Goal: Task Accomplishment & Management: Use online tool/utility

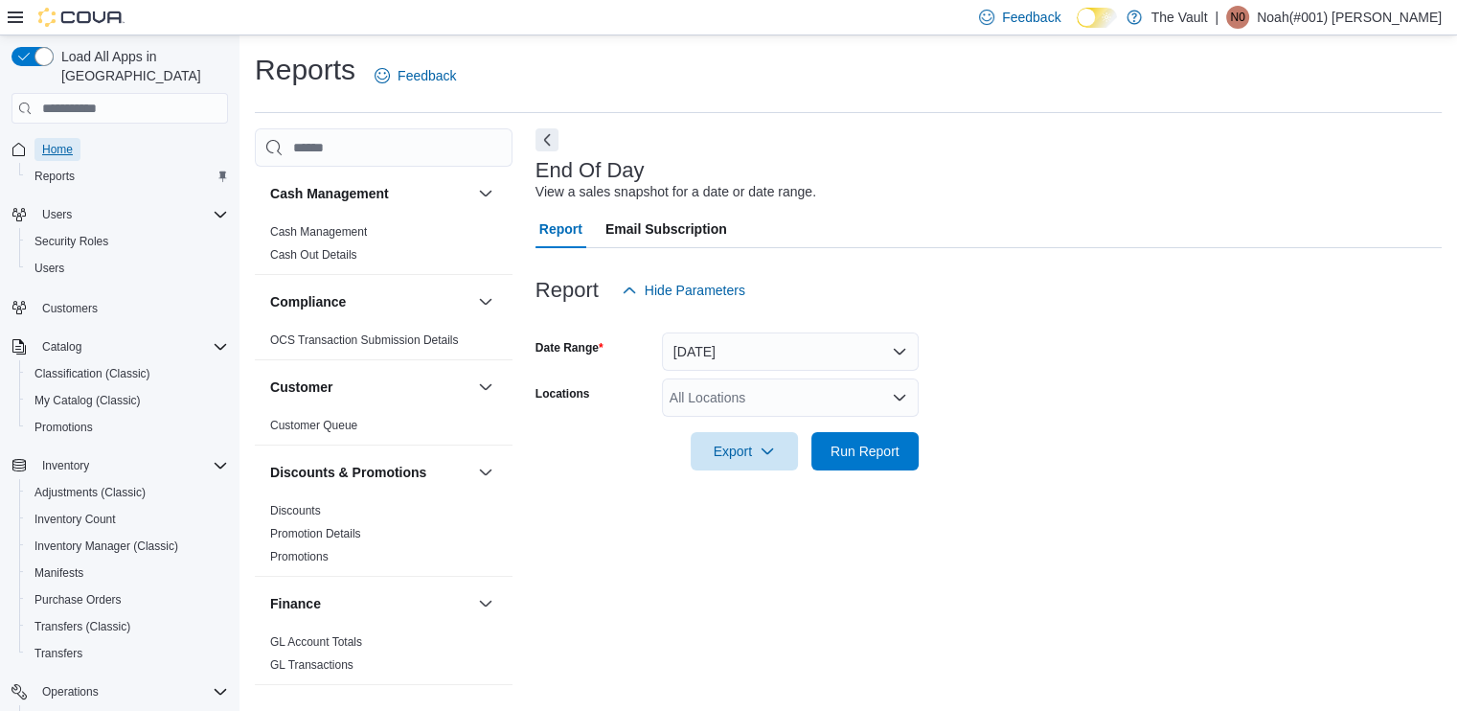
click at [54, 142] on span "Home" at bounding box center [57, 149] width 31 height 15
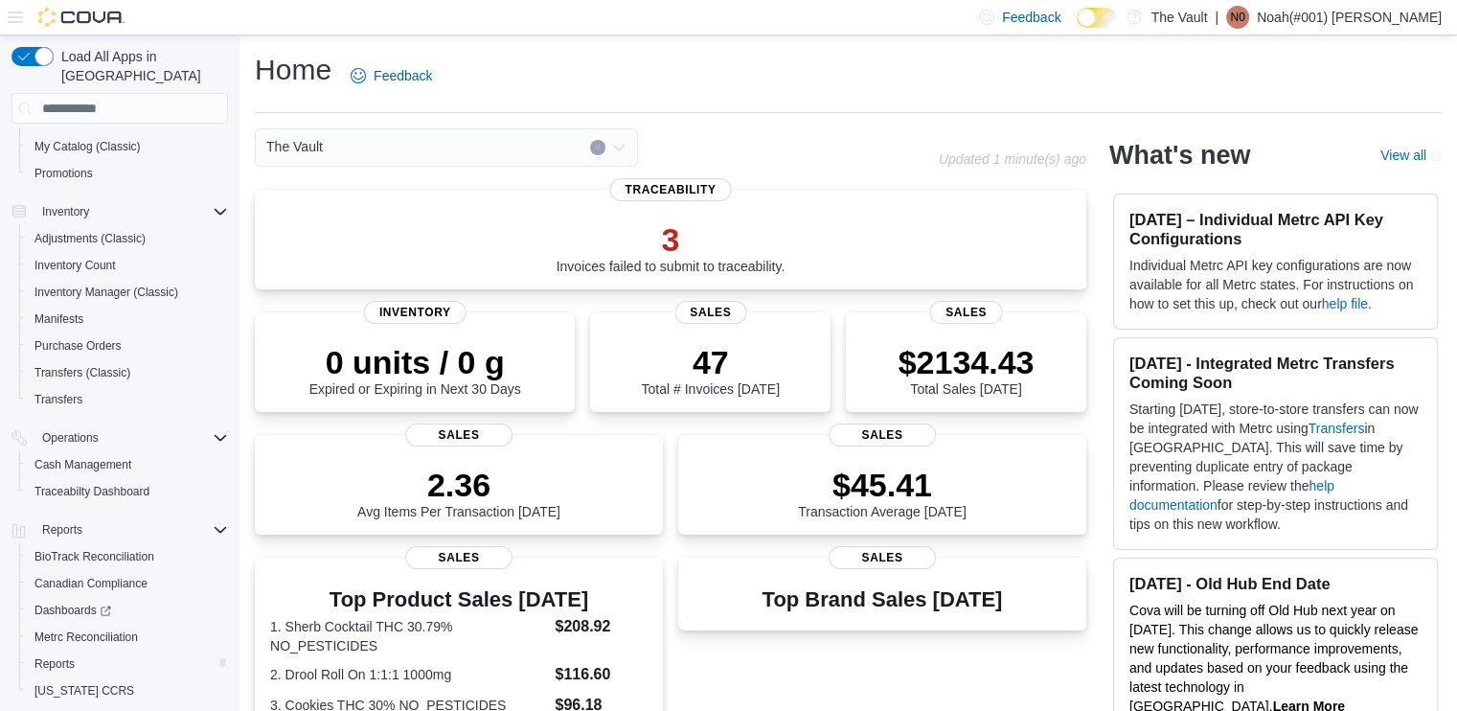
scroll to position [285, 0]
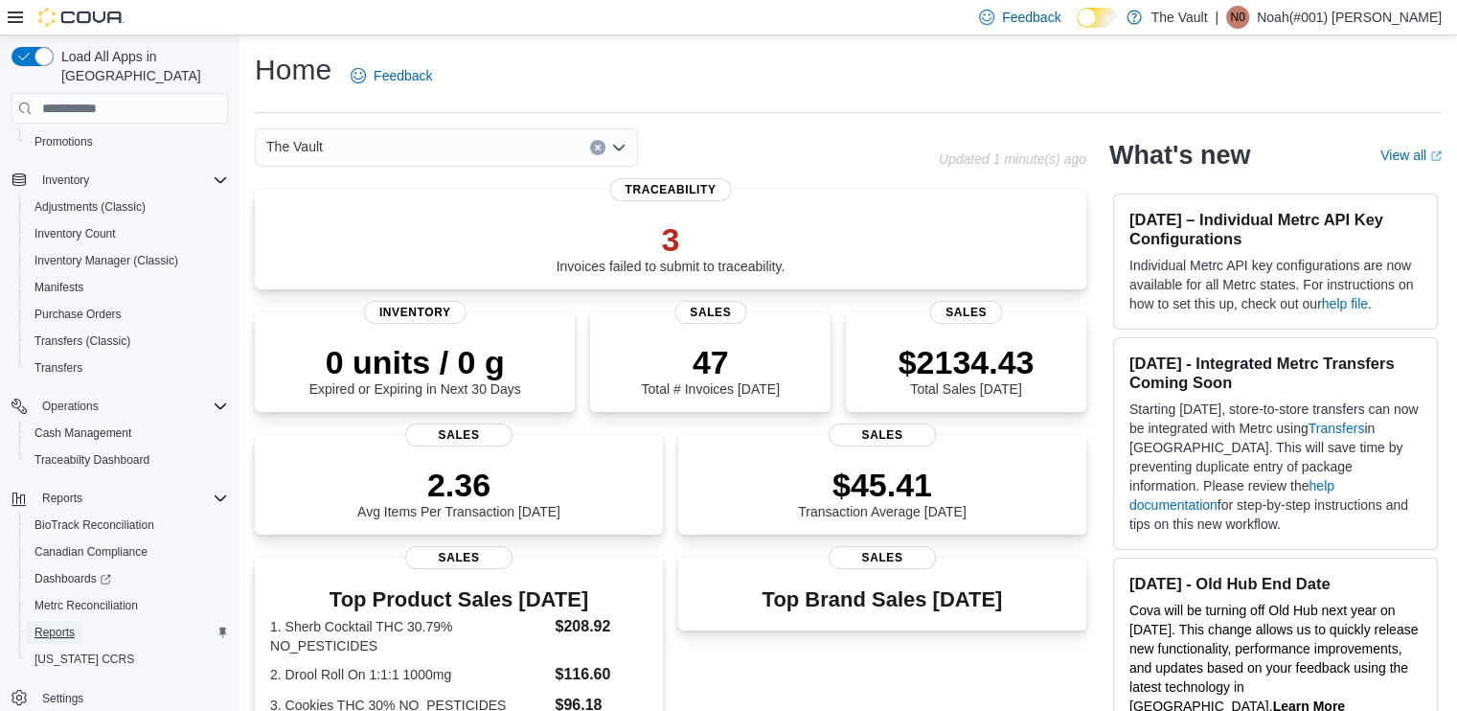
click at [63, 621] on span "Reports" at bounding box center [54, 632] width 40 height 23
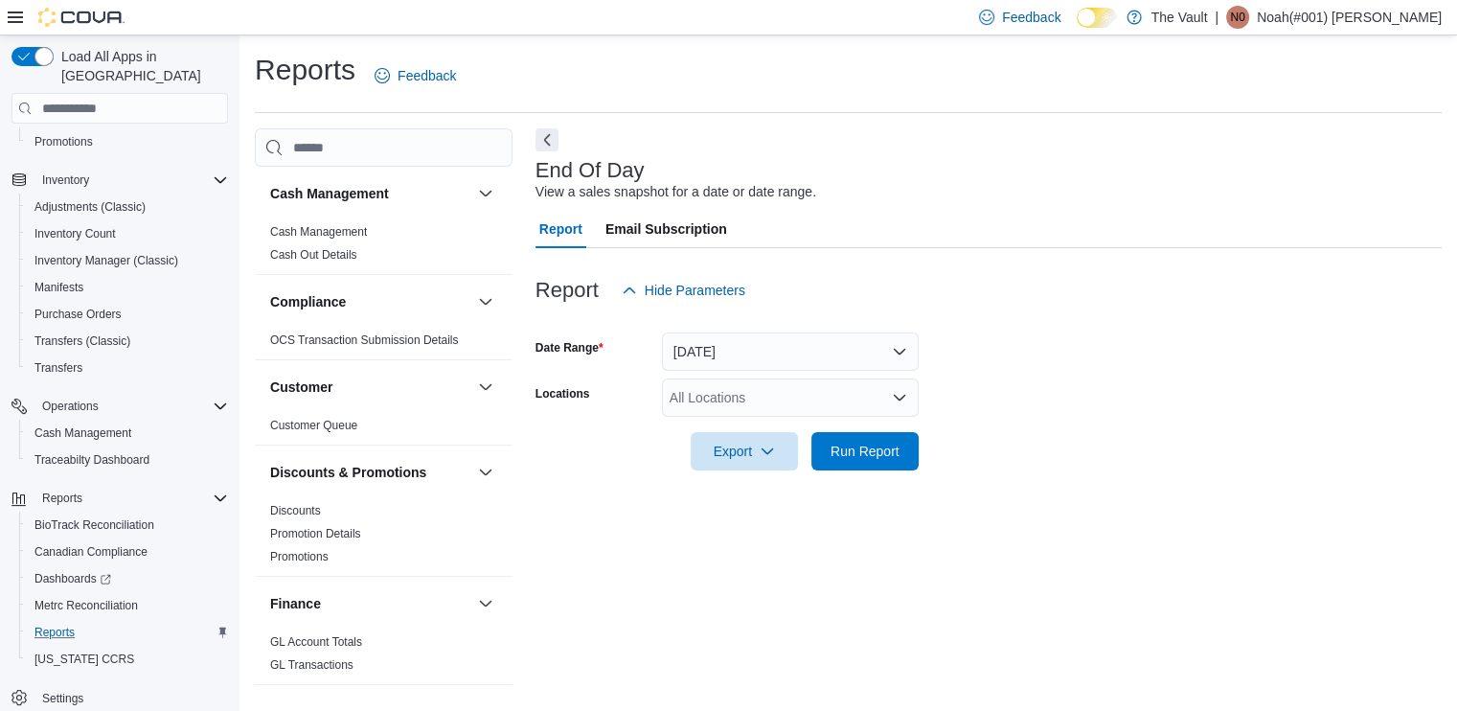
scroll to position [4, 0]
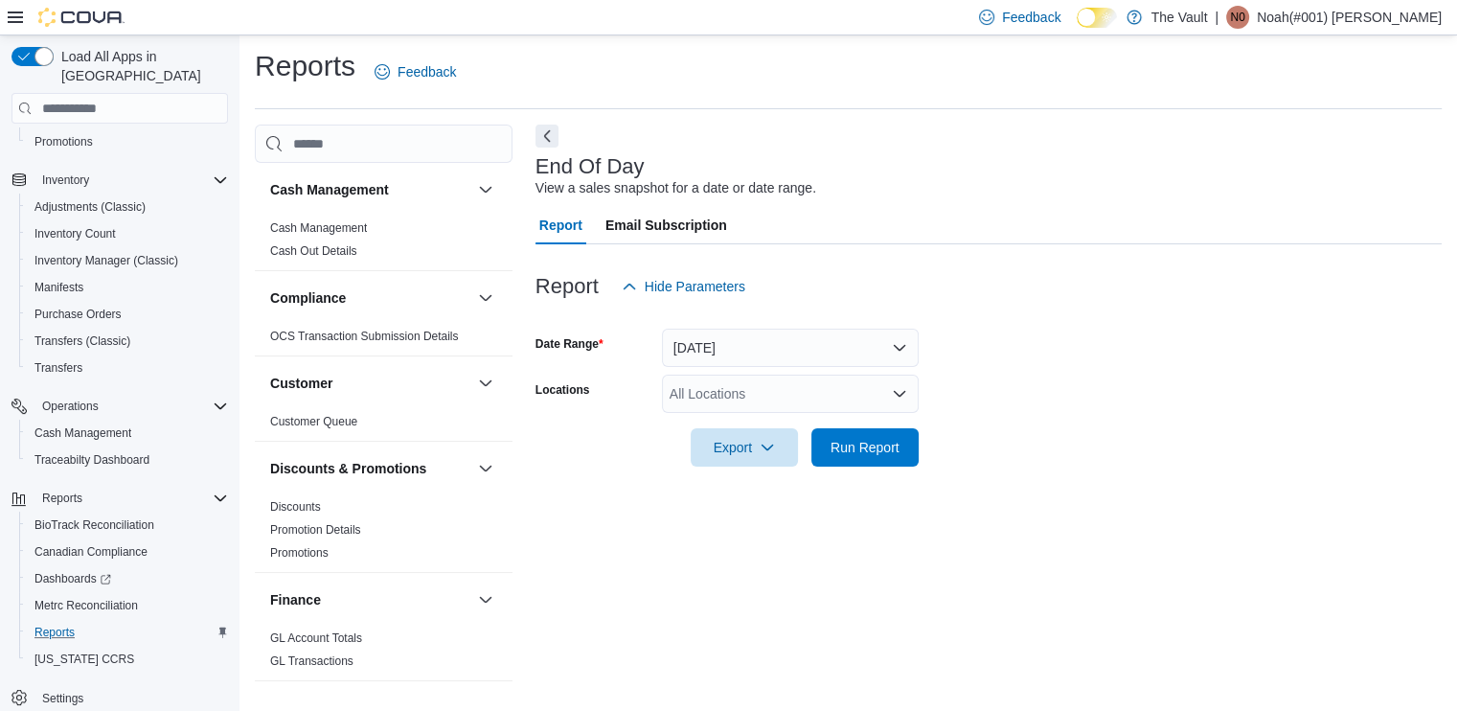
click at [755, 386] on div "All Locations" at bounding box center [790, 393] width 257 height 38
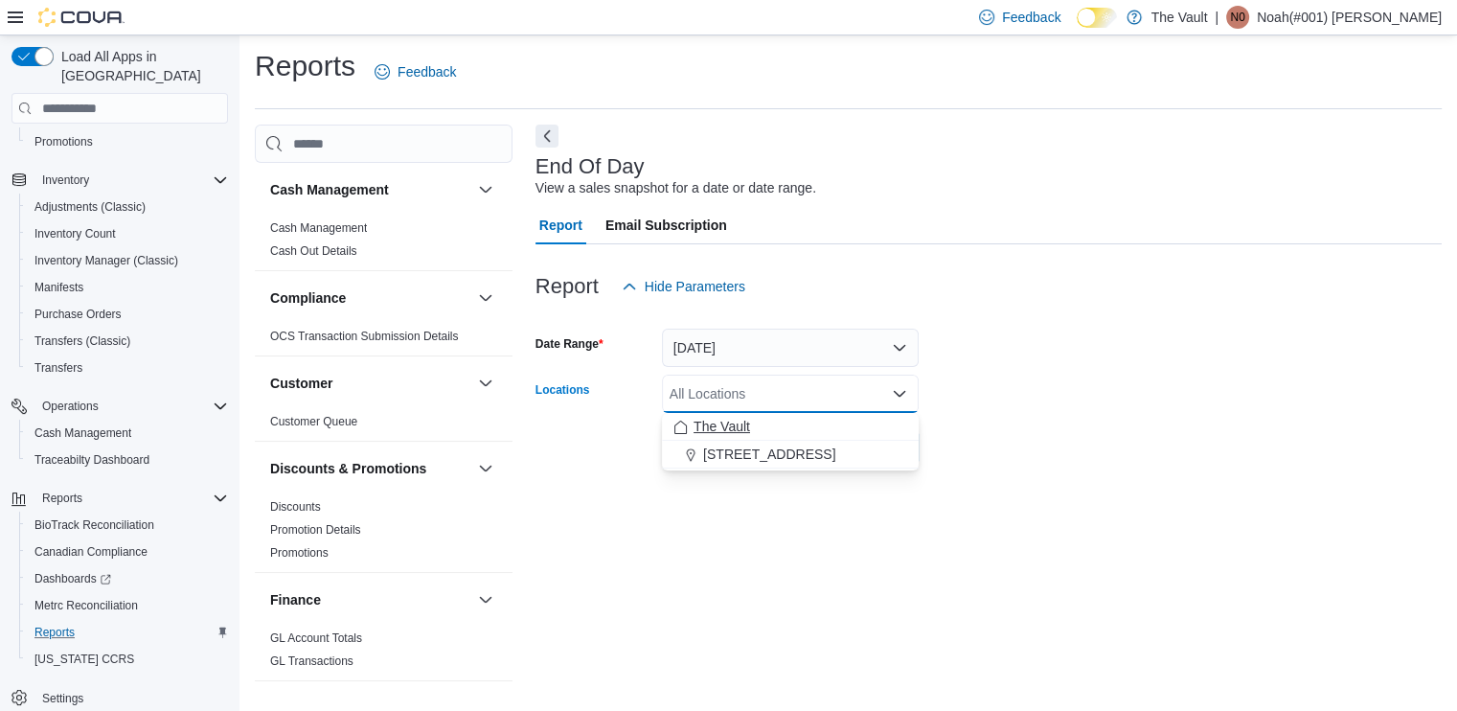
click at [724, 420] on span "The Vault" at bounding box center [721, 426] width 57 height 19
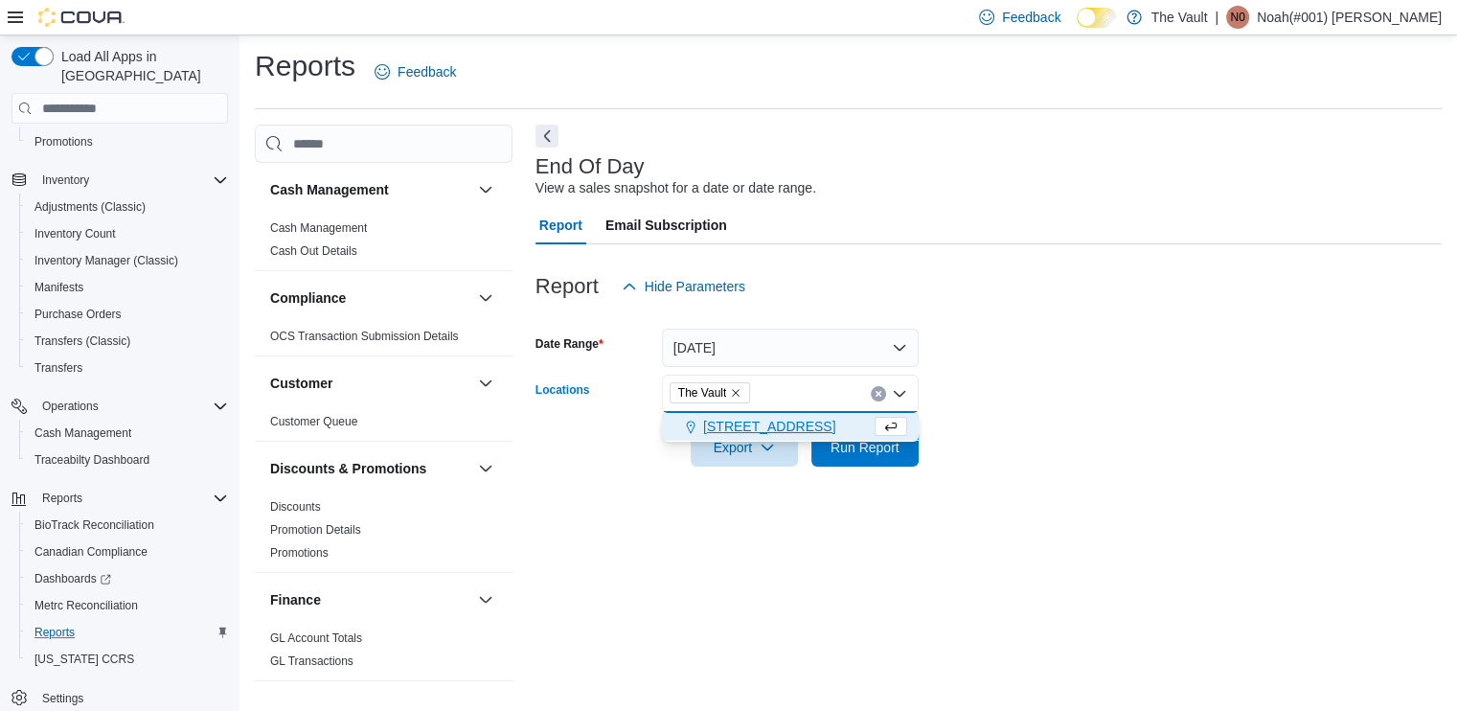
click at [724, 420] on span "320 W. River Street" at bounding box center [769, 426] width 132 height 19
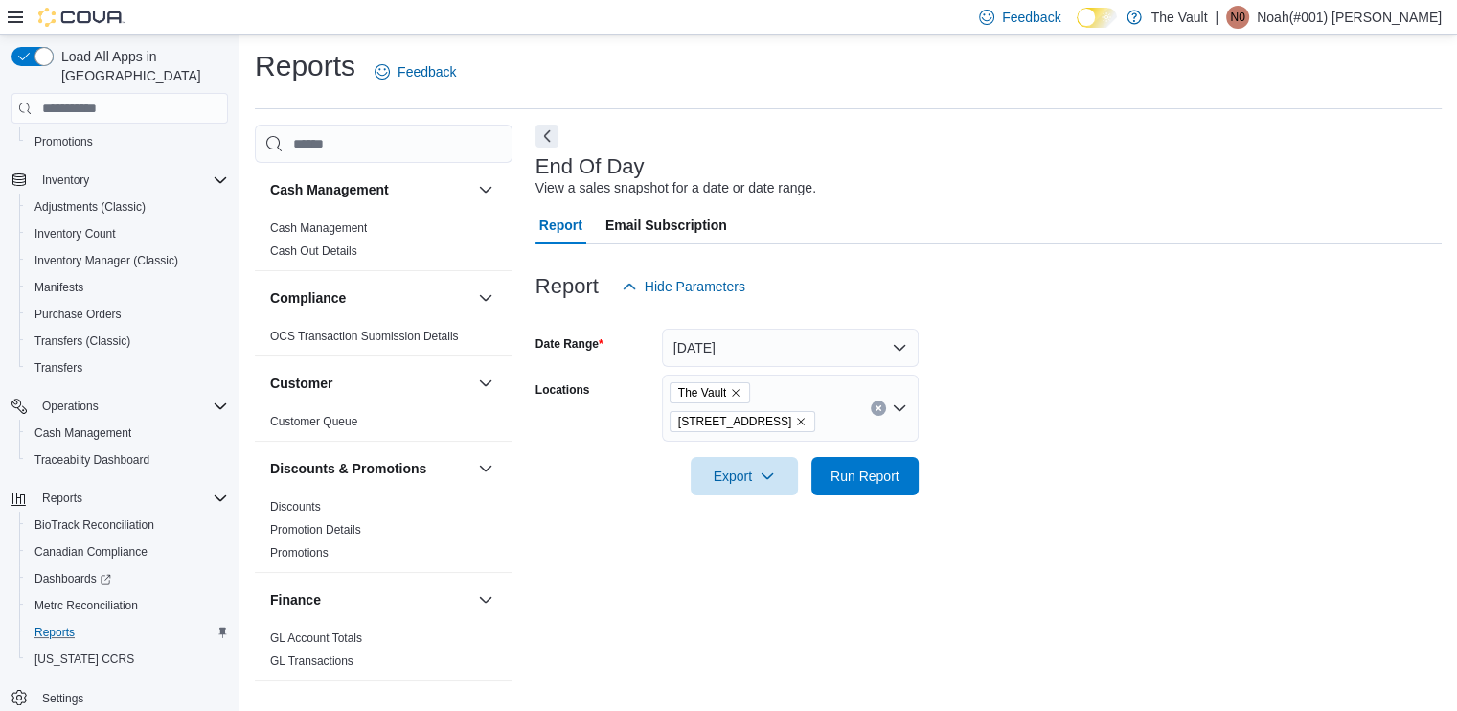
click at [1044, 465] on form "Date Range Today Locations The Vault 320 W. River Street Export Run Report" at bounding box center [988, 401] width 906 height 190
click at [908, 478] on button "Run Report" at bounding box center [864, 475] width 107 height 38
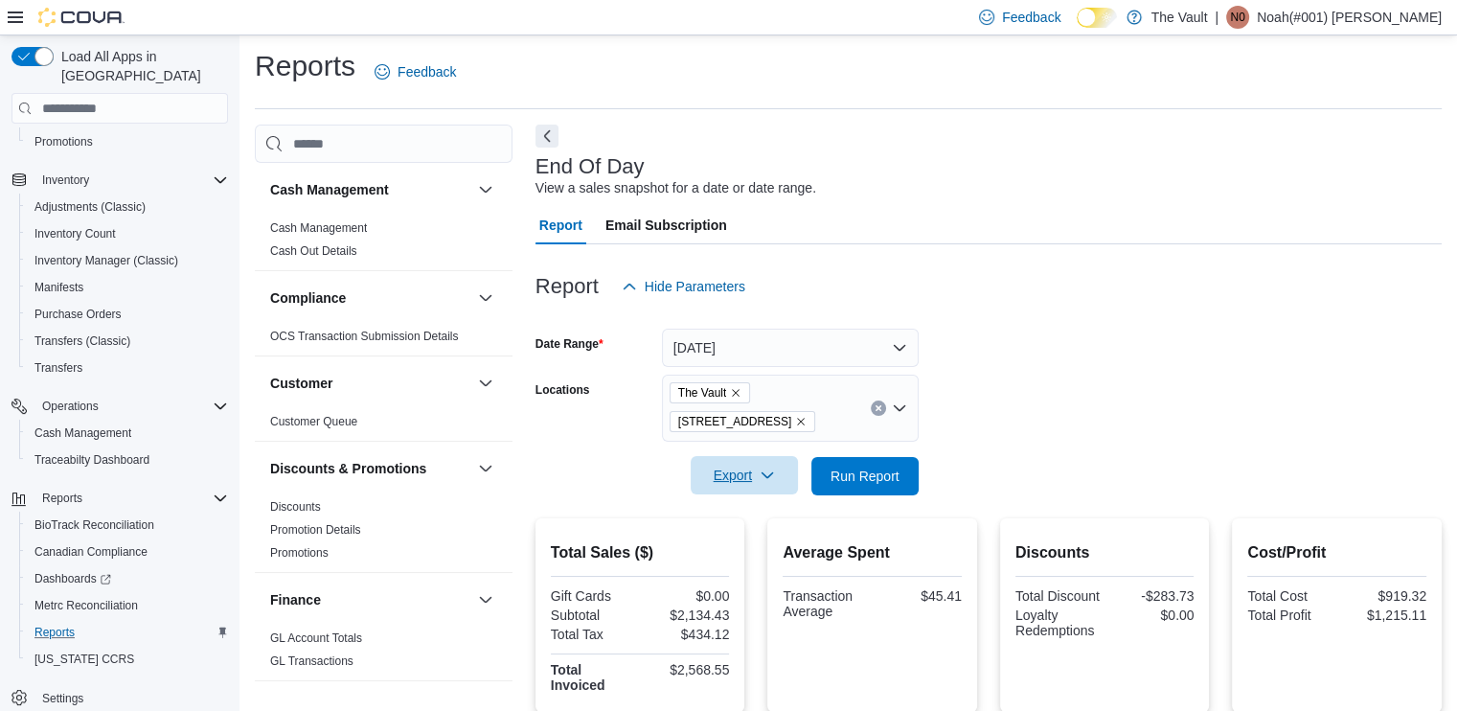
click at [760, 477] on icon "button" at bounding box center [767, 474] width 15 height 15
click at [763, 556] on span "Export to Pdf" at bounding box center [747, 552] width 86 height 15
